Goal: Find specific page/section: Find specific page/section

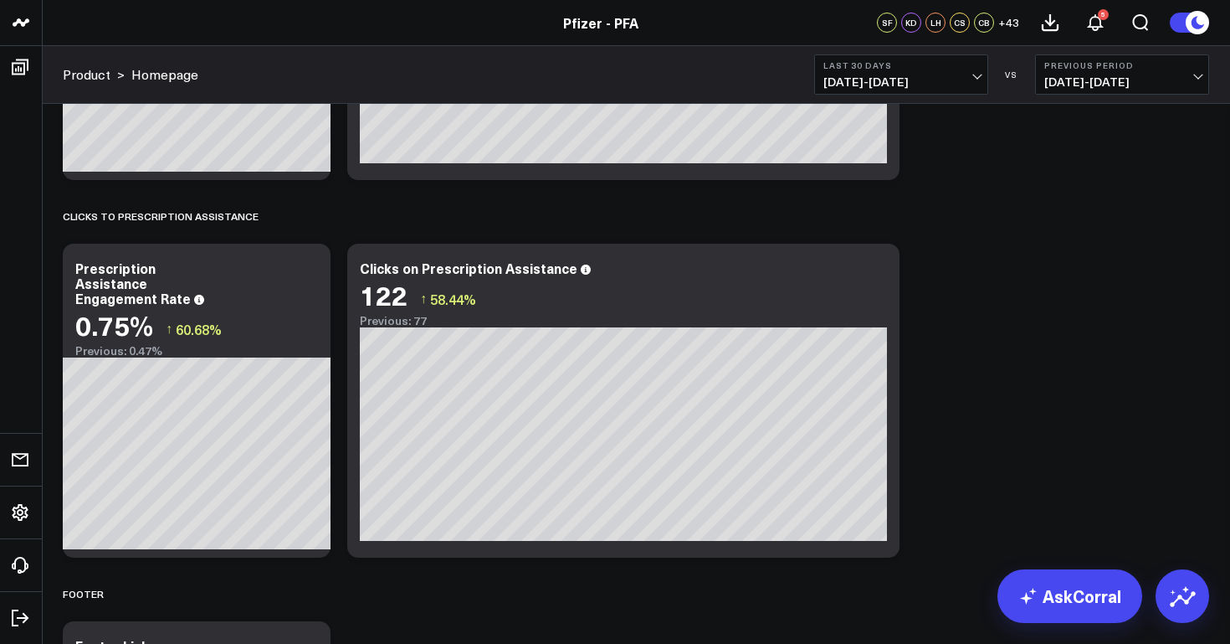
scroll to position [4952, 0]
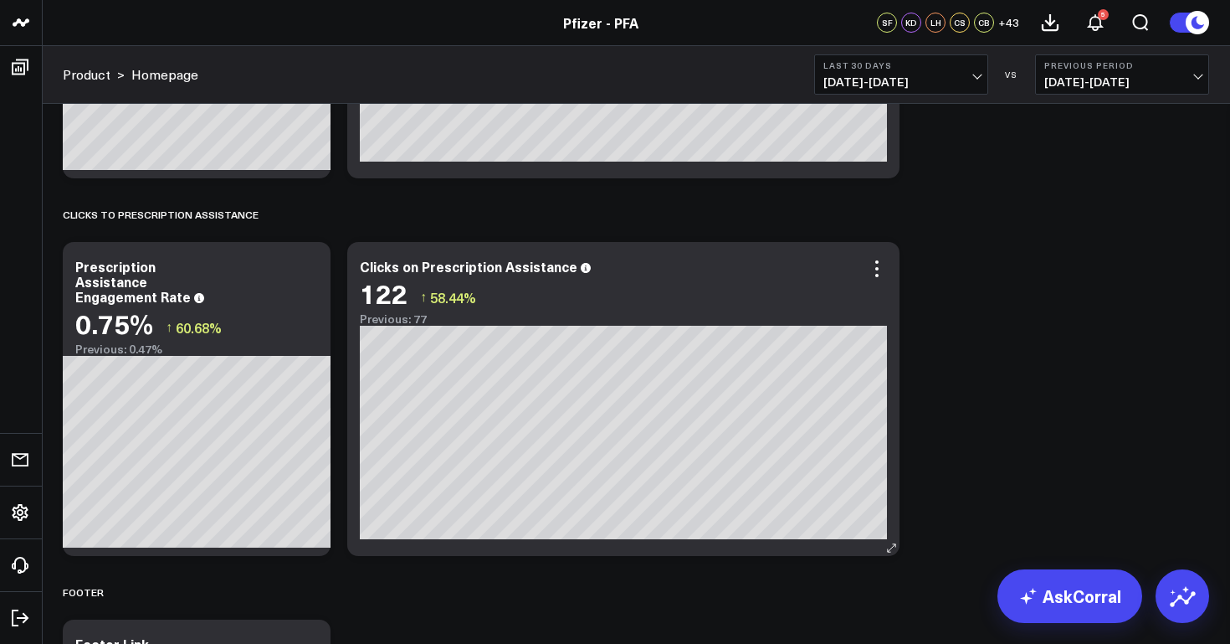
click at [449, 273] on div "Clicks on Prescription Assistance" at bounding box center [469, 266] width 218 height 18
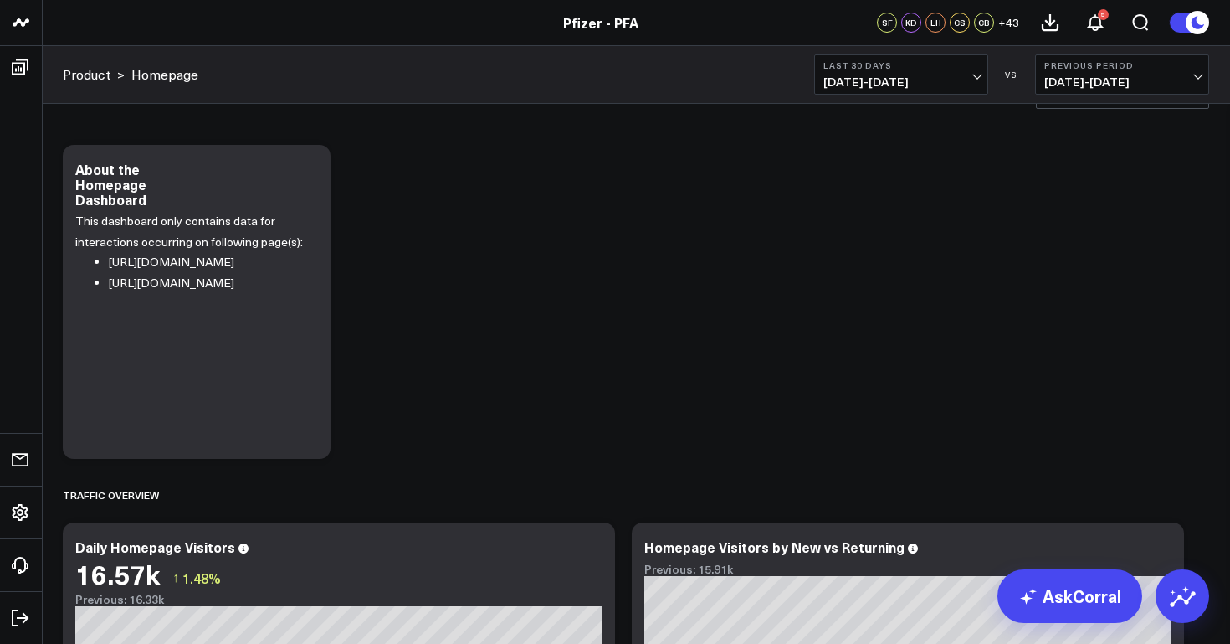
scroll to position [0, 0]
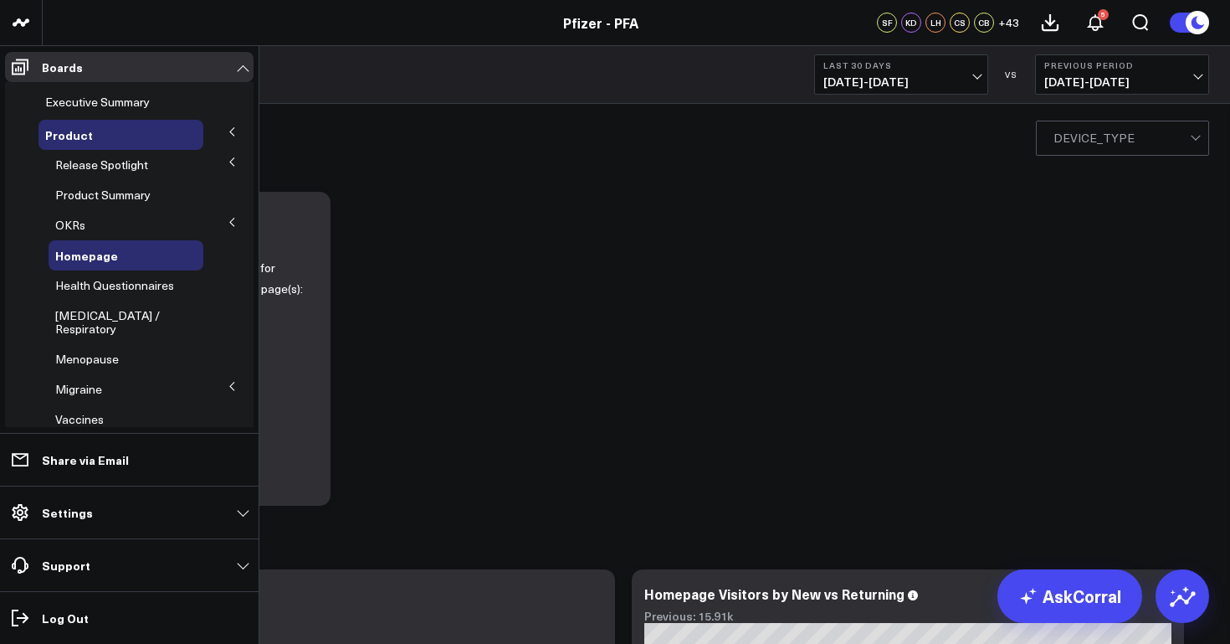
click at [227, 221] on icon at bounding box center [232, 222] width 10 height 10
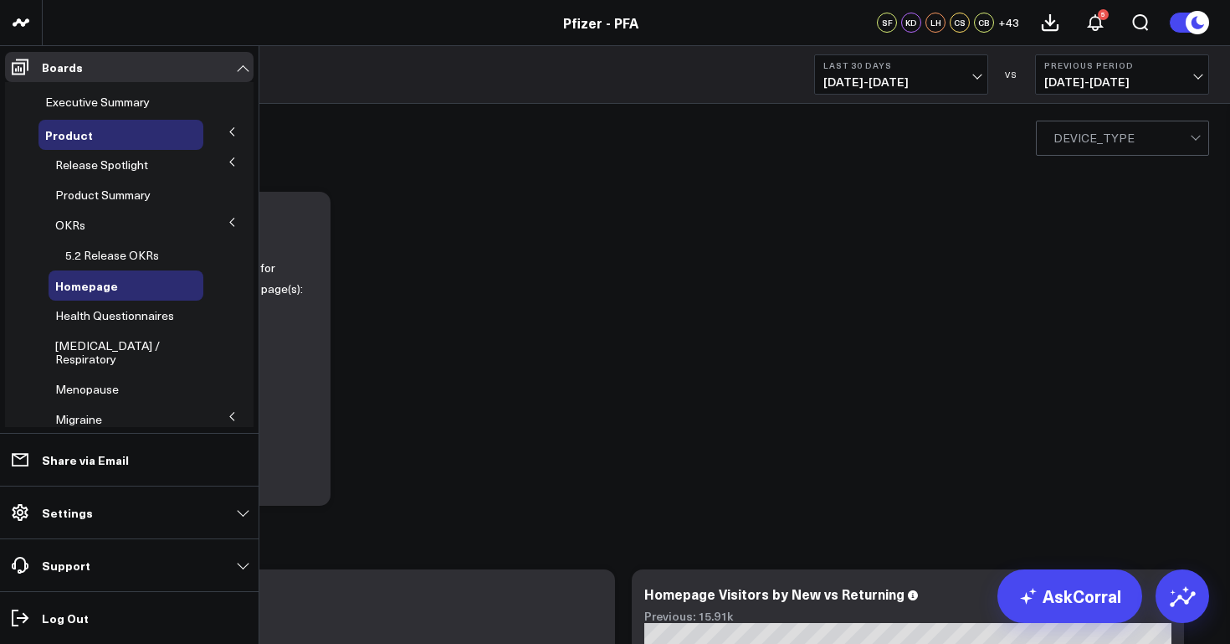
click at [227, 220] on icon at bounding box center [232, 222] width 10 height 10
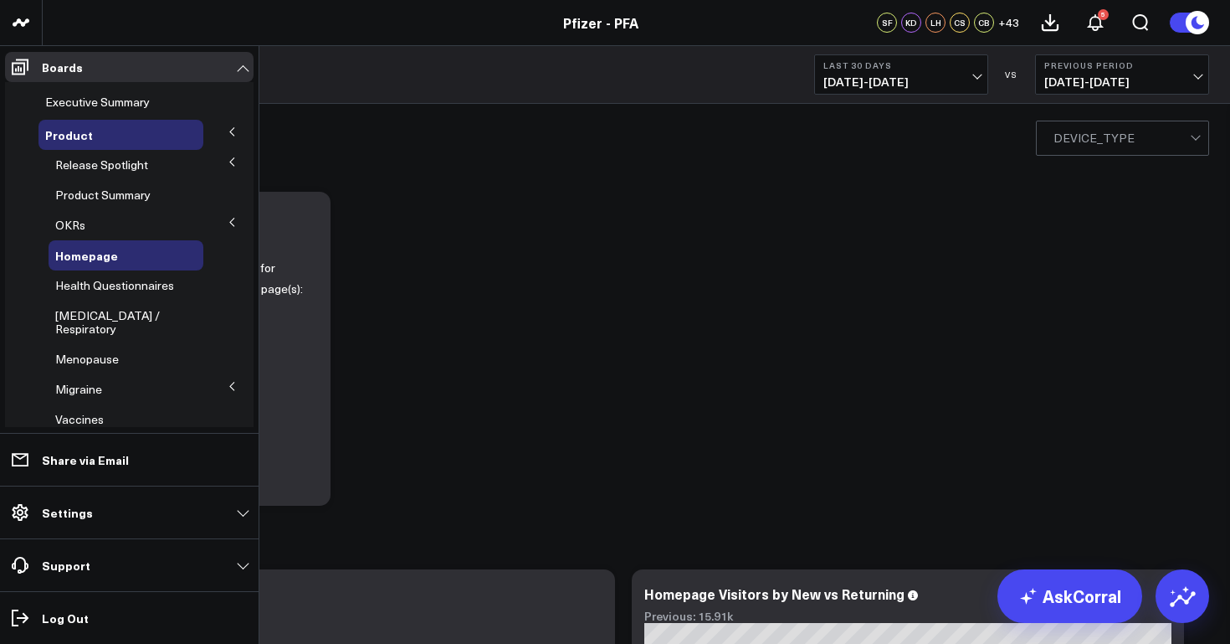
click at [227, 221] on icon at bounding box center [232, 222] width 10 height 10
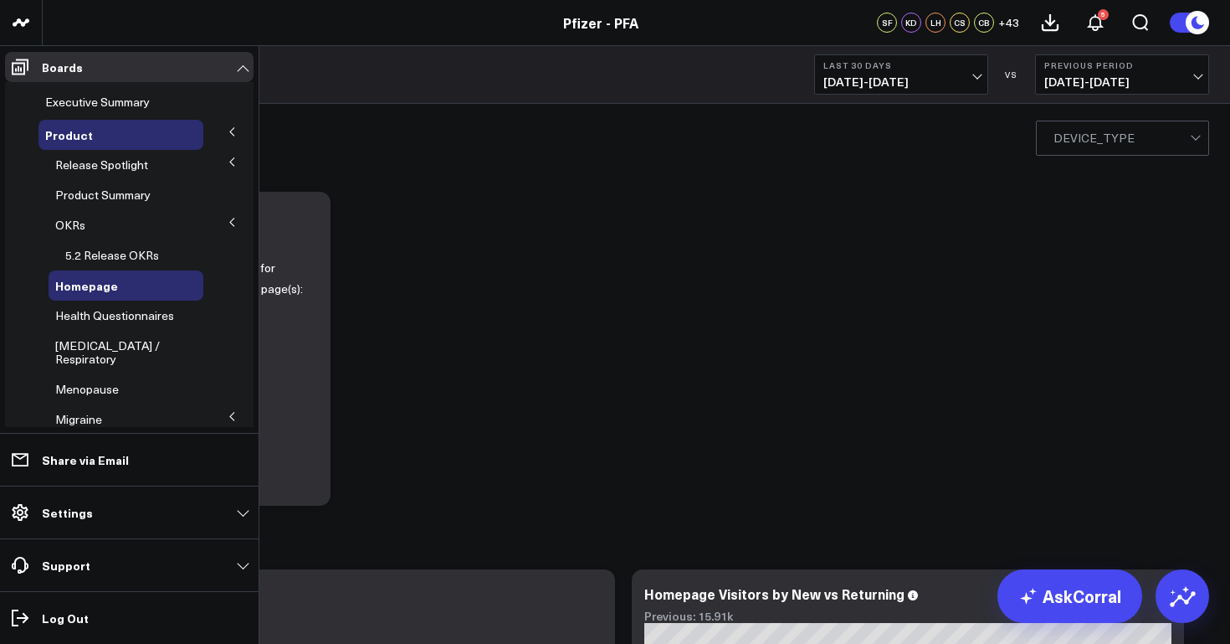
click at [230, 220] on icon at bounding box center [232, 222] width 4 height 8
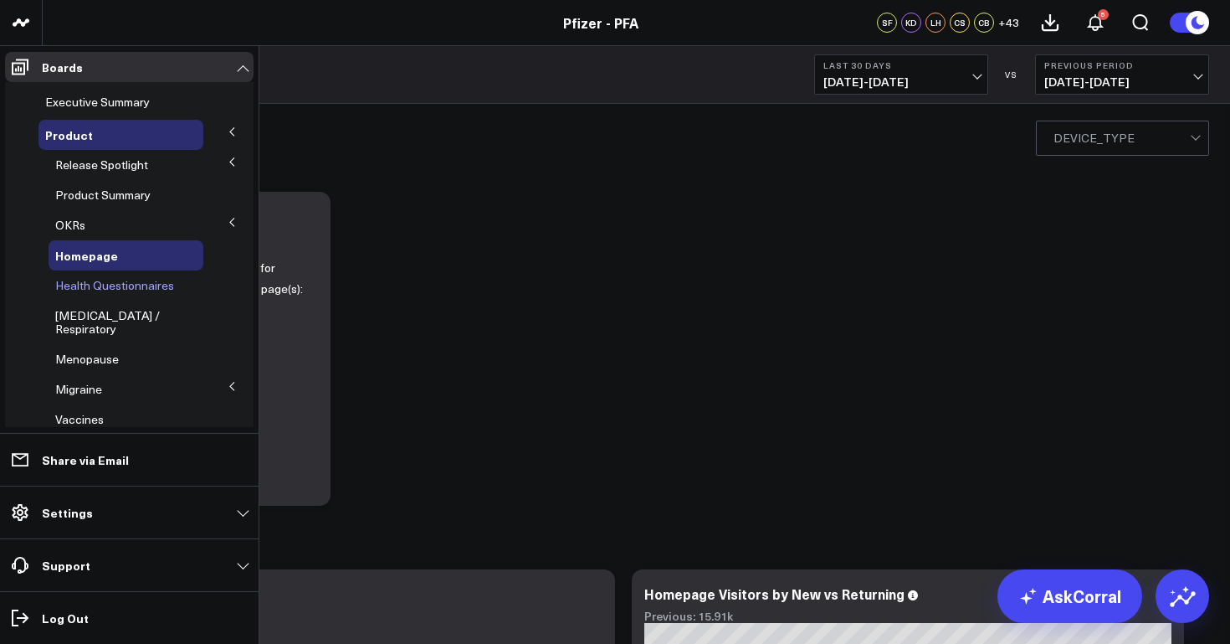
click at [167, 285] on span "Health Questionnaires" at bounding box center [114, 285] width 119 height 16
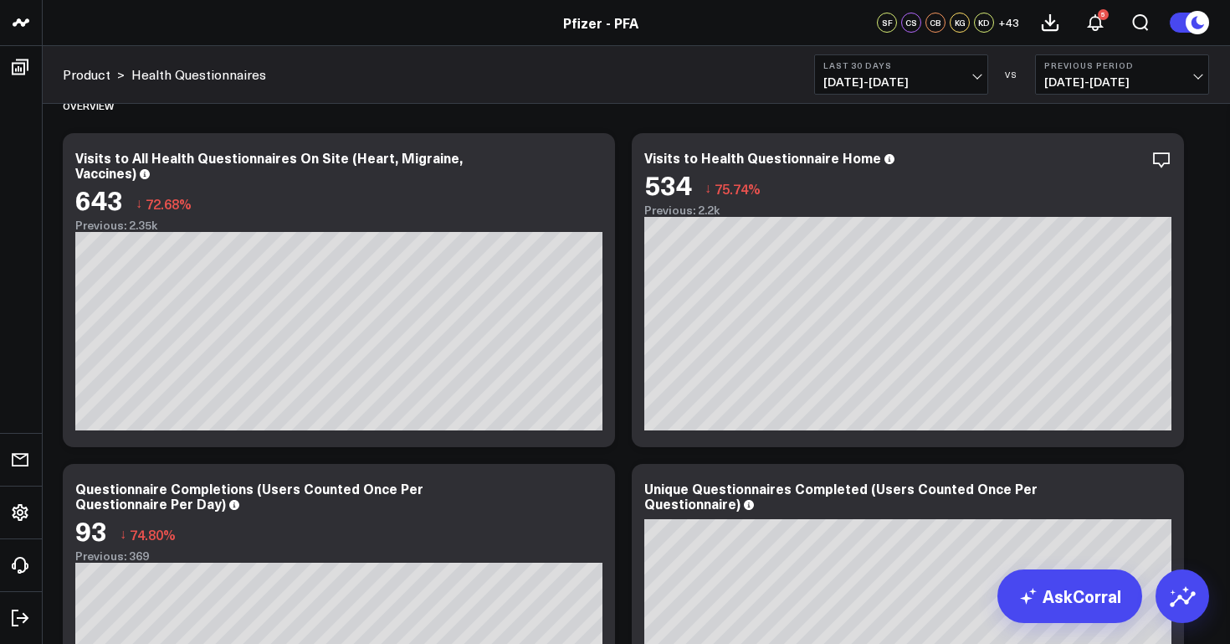
scroll to position [456, 0]
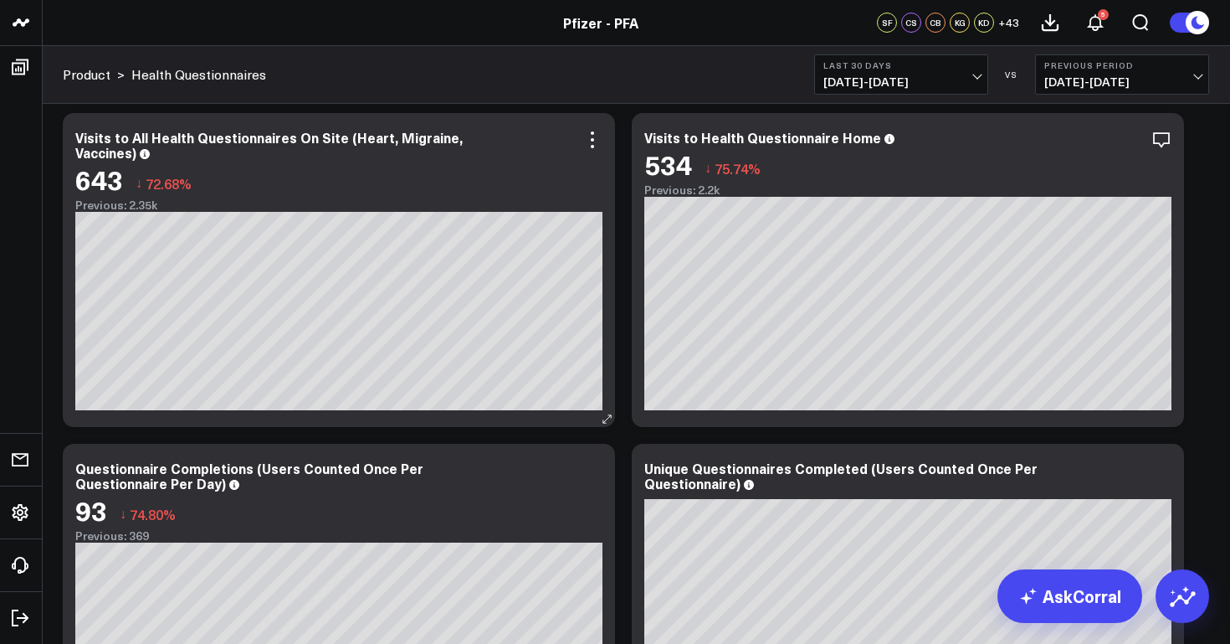
click at [137, 158] on div "Visits to All Health Questionnaires On Site (Heart, Migraine, Vaccines)" at bounding box center [338, 145] width 527 height 30
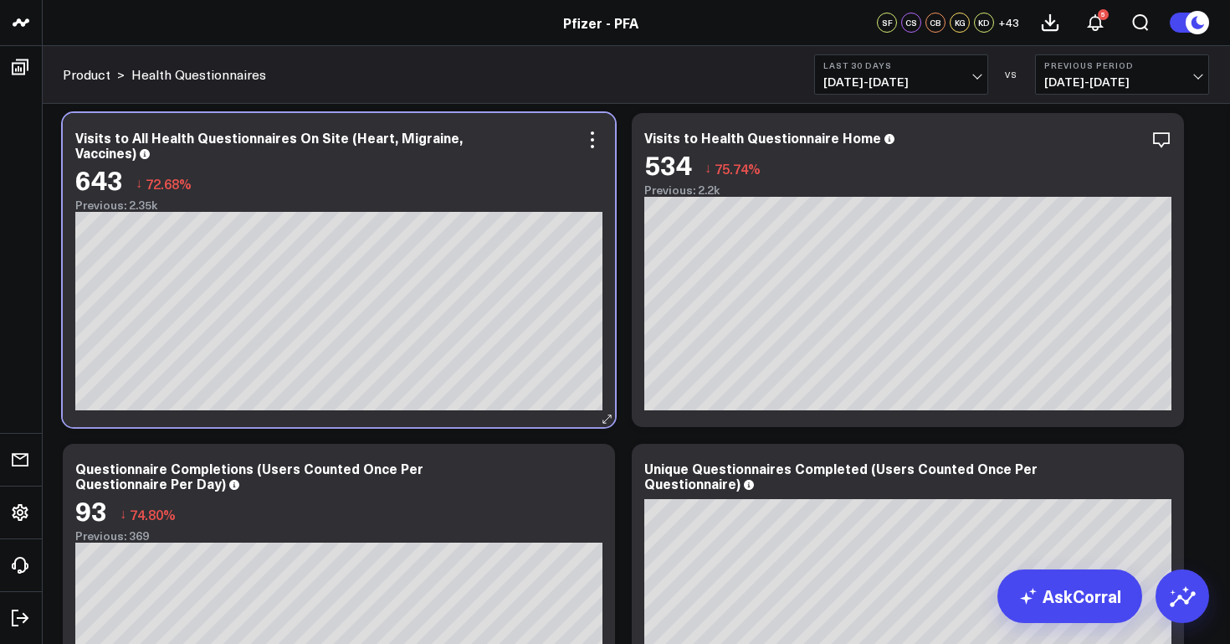
click at [137, 158] on div "Visits to All Health Questionnaires On Site (Heart, Migraine, Vaccines)" at bounding box center [338, 145] width 527 height 30
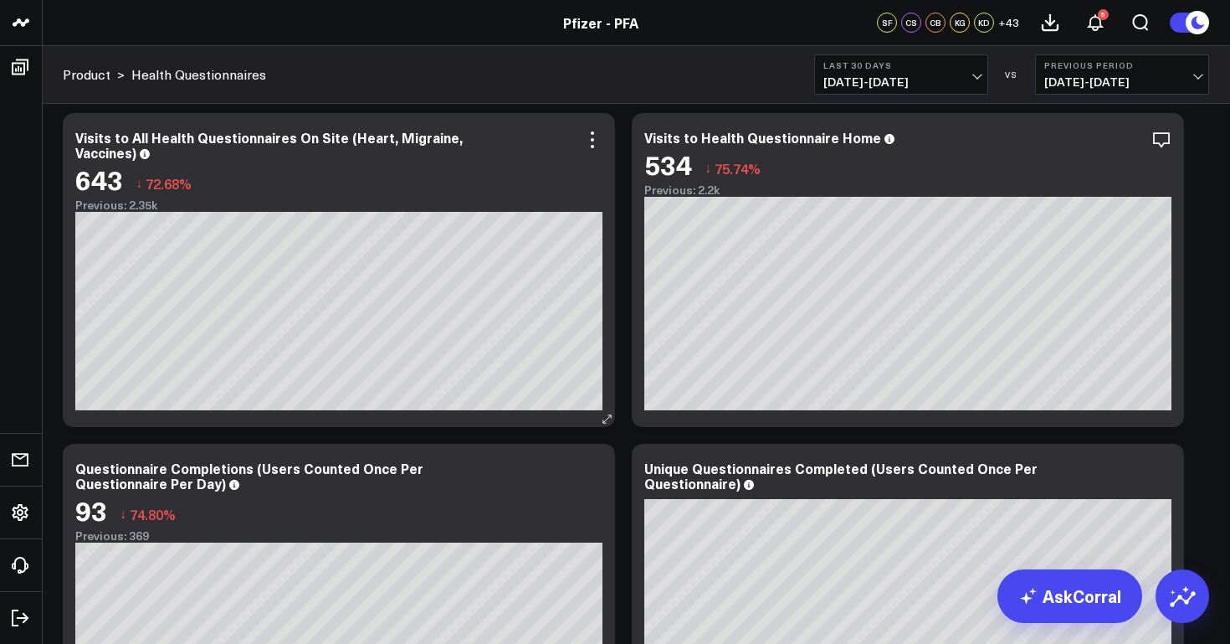
drag, startPoint x: 140, startPoint y: 159, endPoint x: 103, endPoint y: 141, distance: 40.8
click at [103, 141] on div "Visits to All Health Questionnaires On Site (Heart, Migraine, Vaccines)" at bounding box center [338, 145] width 527 height 30
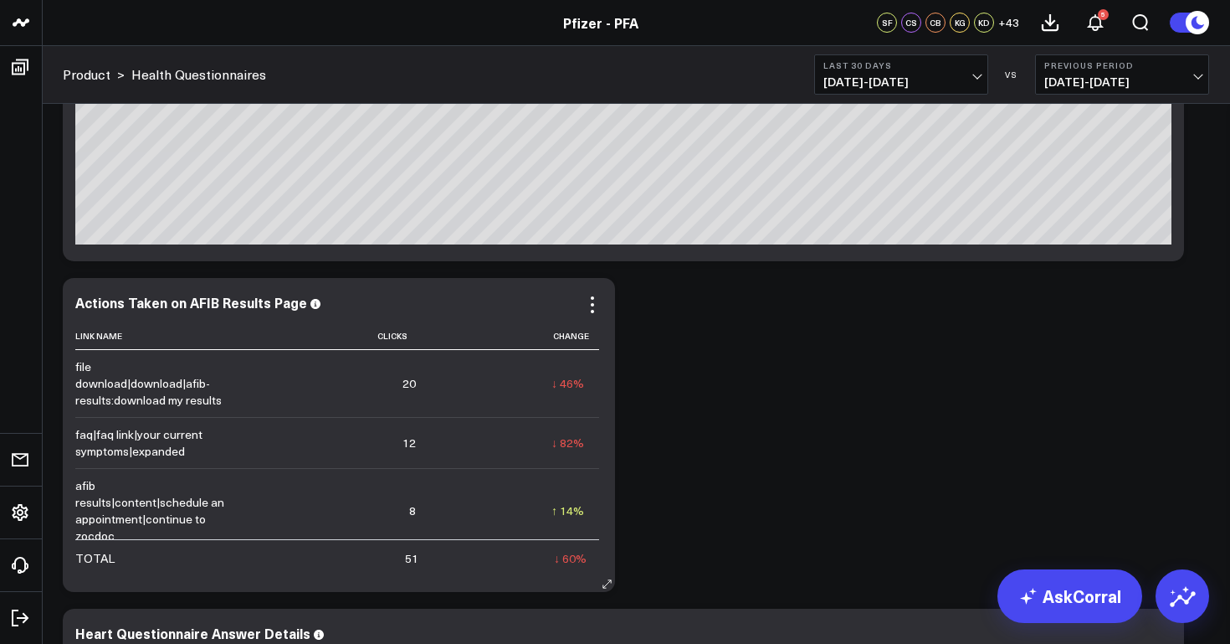
scroll to position [2370, 0]
